Goal: Use online tool/utility: Use online tool/utility

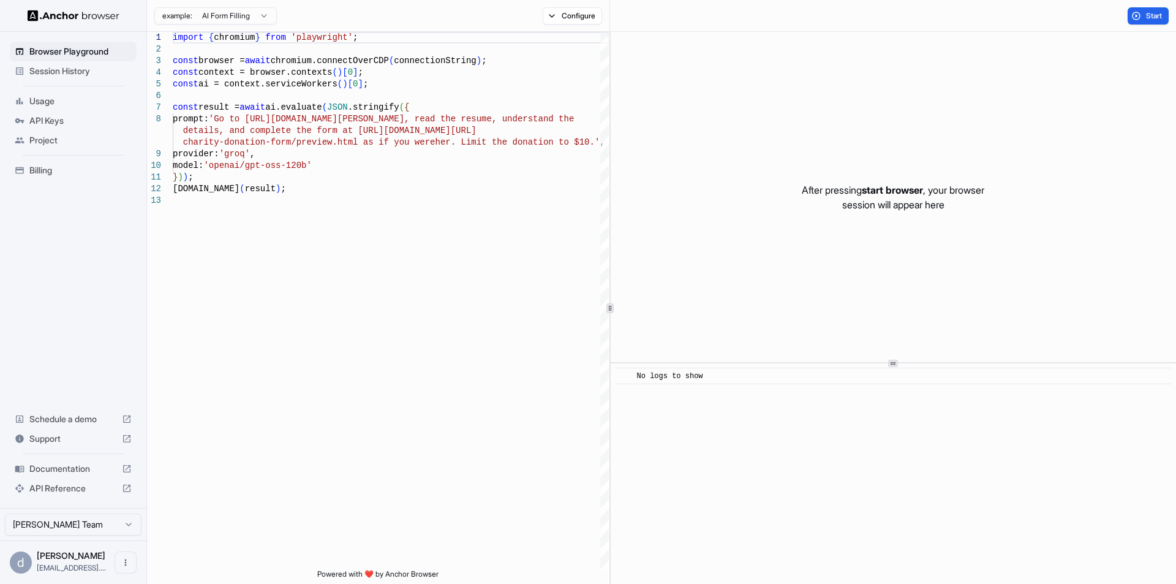
click at [1146, 6] on div "Start" at bounding box center [893, 16] width 566 height 32
click at [1152, 17] on span "Start" at bounding box center [1154, 16] width 17 height 10
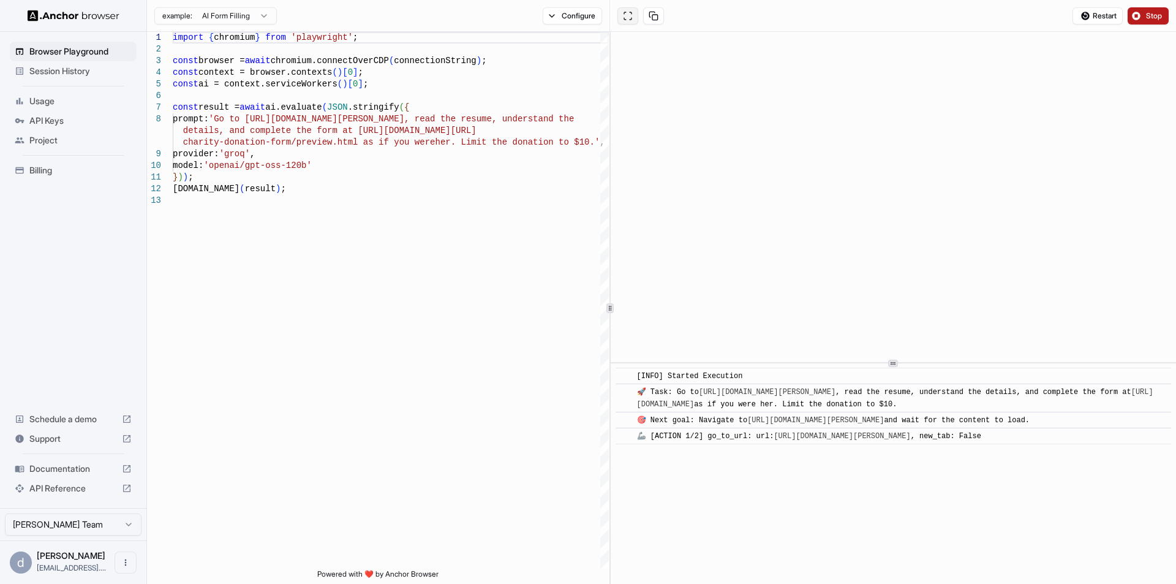
click at [633, 18] on button at bounding box center [627, 15] width 21 height 17
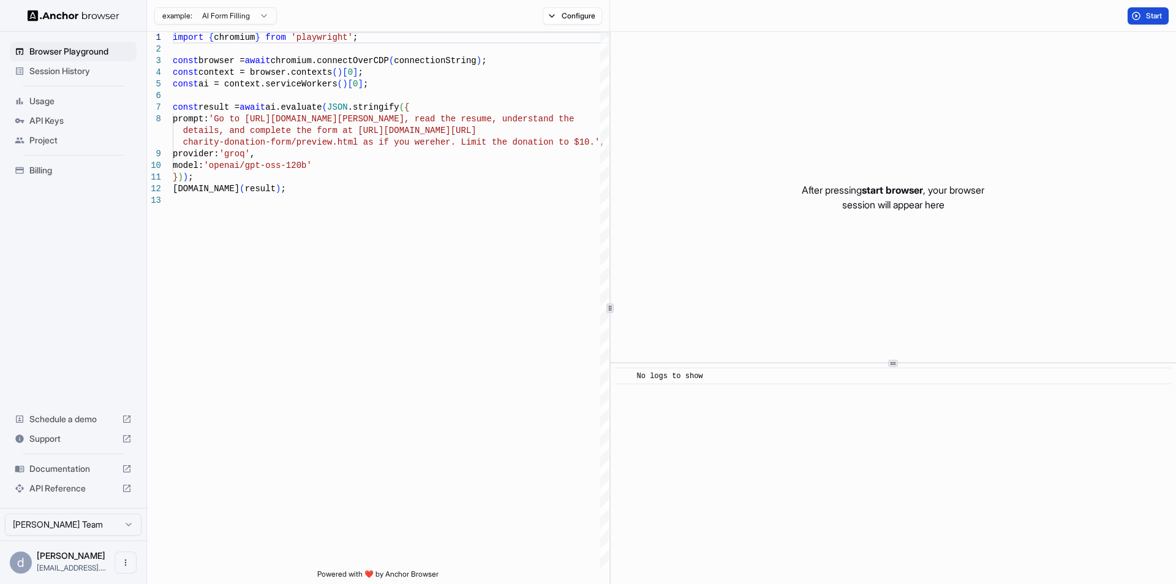
click at [1155, 22] on button "Start" at bounding box center [1148, 15] width 41 height 17
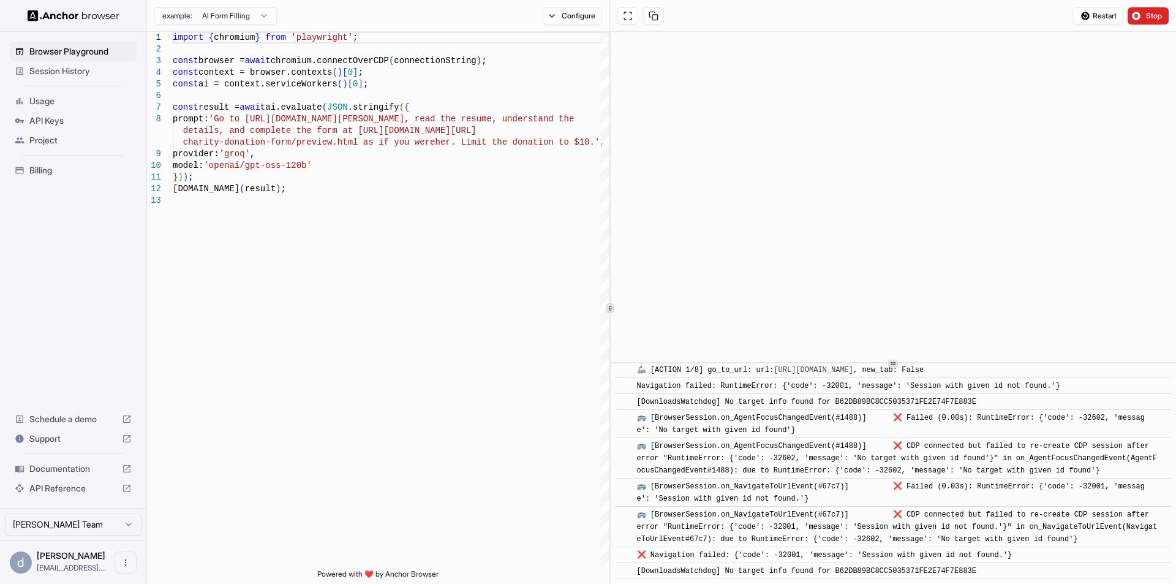
scroll to position [1160, 0]
click at [628, 14] on button at bounding box center [627, 15] width 21 height 17
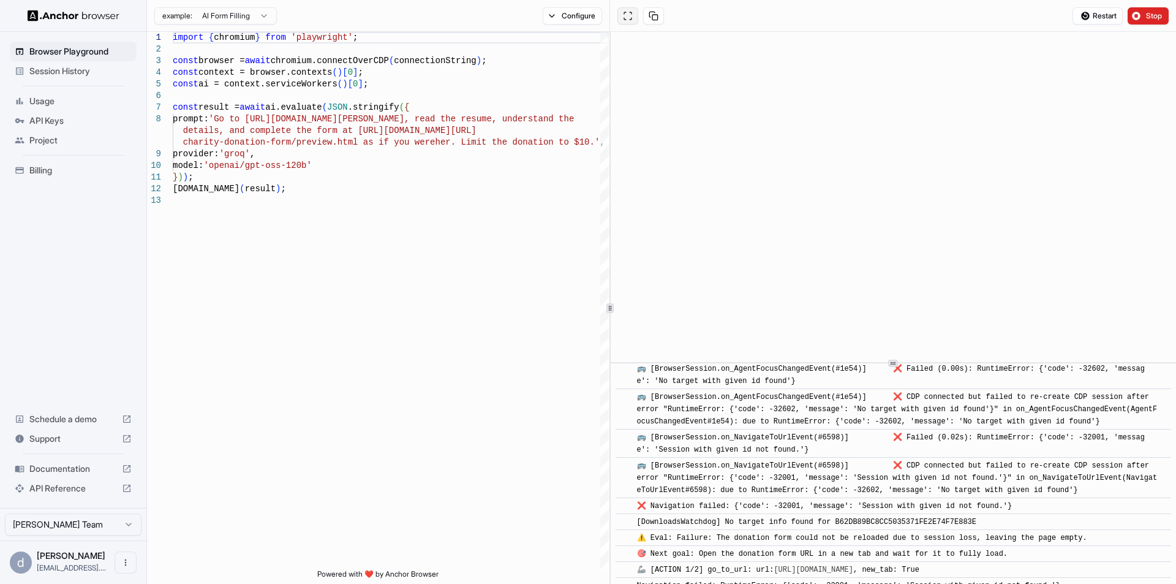
scroll to position [1823, 0]
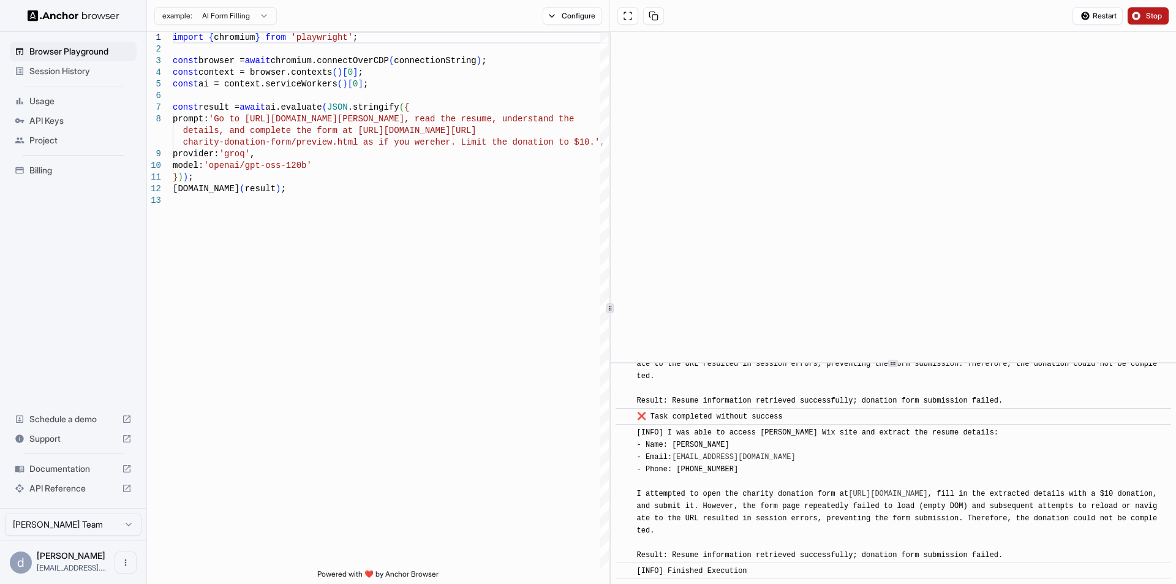
click at [1138, 17] on button "Stop" at bounding box center [1148, 15] width 41 height 17
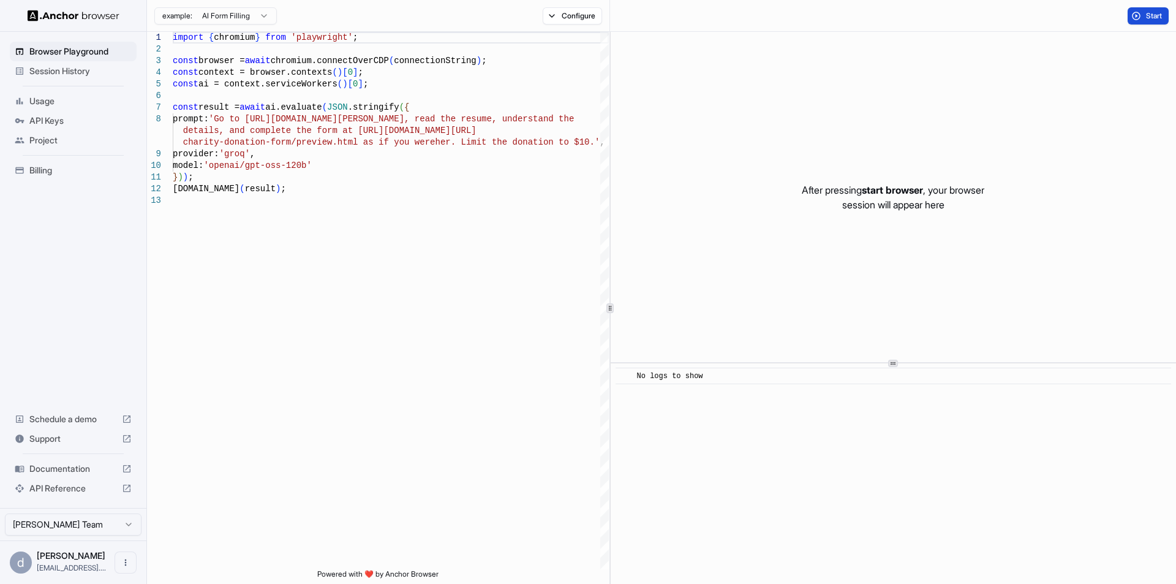
click at [1138, 17] on button "Start" at bounding box center [1148, 15] width 41 height 17
click at [625, 14] on button at bounding box center [627, 15] width 21 height 17
